Goal: Go to known website: Access a specific website the user already knows

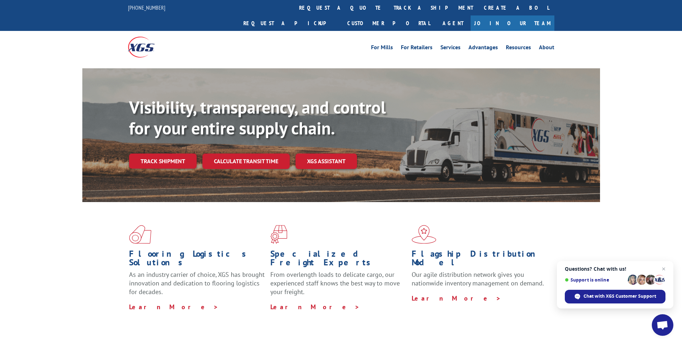
click at [128, 37] on img at bounding box center [141, 47] width 27 height 20
click at [666, 269] on span "Close chat" at bounding box center [664, 269] width 9 height 9
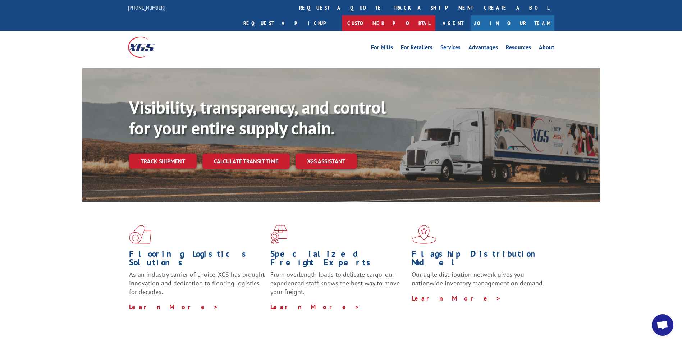
click at [436, 15] on link "Customer Portal" at bounding box center [389, 22] width 94 height 15
